Goal: Subscribe to service/newsletter

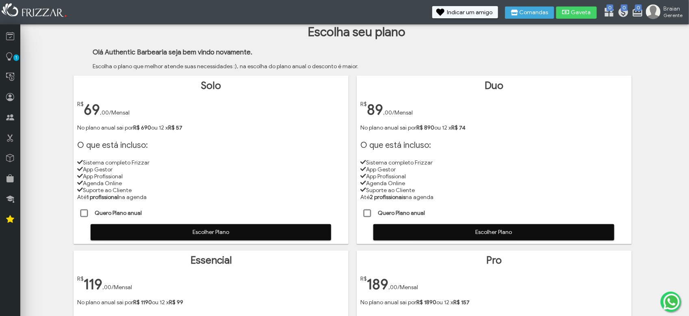
click at [82, 210] on span at bounding box center [84, 214] width 8 height 8
click at [197, 230] on span "Escolher Plano" at bounding box center [211, 232] width 230 height 12
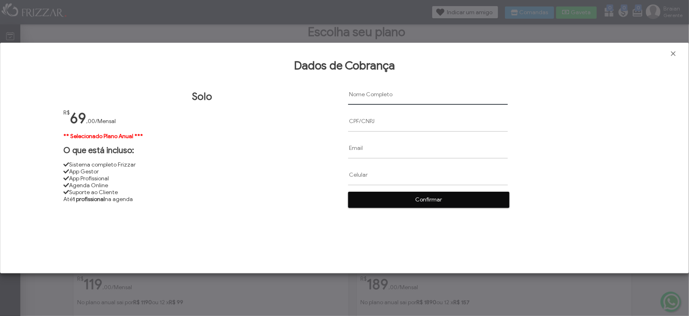
click at [367, 96] on input "text" at bounding box center [428, 94] width 160 height 21
paste input "[PERSON_NAME]"
type input "[PERSON_NAME]"
click at [352, 121] on input "text" at bounding box center [428, 121] width 160 height 21
paste input "46288020842"
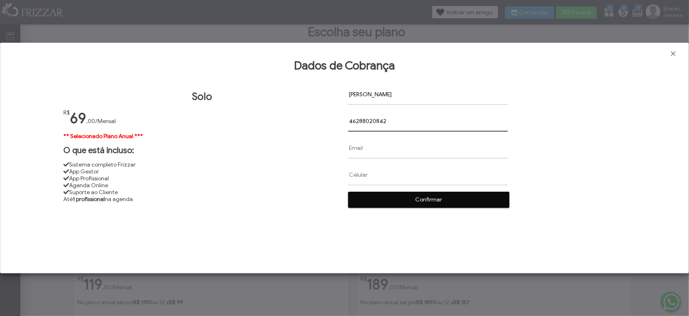
type input "46288020842"
paste input "[EMAIL_ADDRESS][DOMAIN_NAME]"
click at [353, 150] on input "[EMAIL_ADDRESS][DOMAIN_NAME]" at bounding box center [428, 148] width 160 height 21
type input "[EMAIL_ADDRESS][DOMAIN_NAME]"
click at [356, 176] on input "text" at bounding box center [428, 175] width 160 height 21
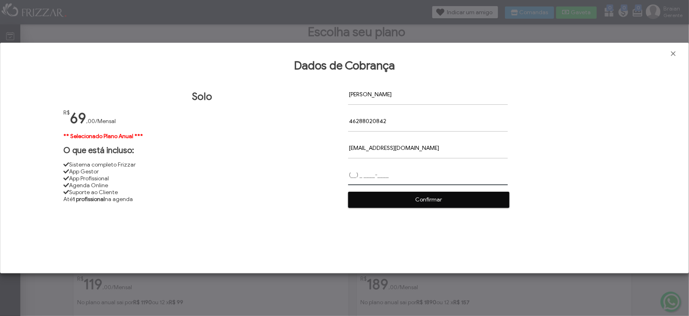
paste input "[PHONE_NUMBER]"
type input "[PHONE_NUMBER]"
click at [348, 192] on button "Confirmar" at bounding box center [428, 200] width 161 height 16
